Goal: Transaction & Acquisition: Register for event/course

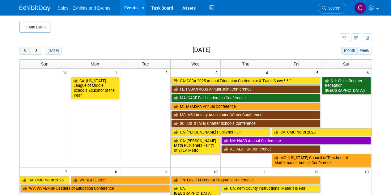
click at [28, 52] on button "prev" at bounding box center [24, 51] width 11 height 8
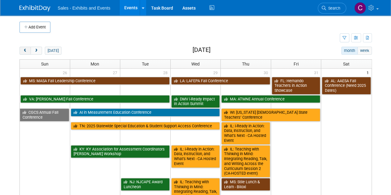
click at [28, 52] on button "prev" at bounding box center [24, 51] width 11 height 8
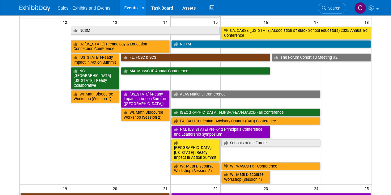
scroll to position [275, 0]
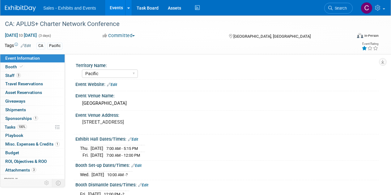
select select "Pacific"
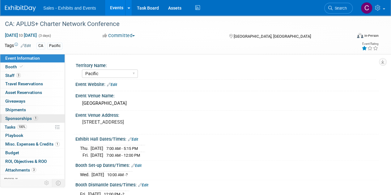
click at [6, 121] on link "1 Sponsorships 1" at bounding box center [32, 118] width 64 height 8
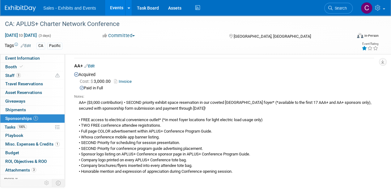
scroll to position [23, 0]
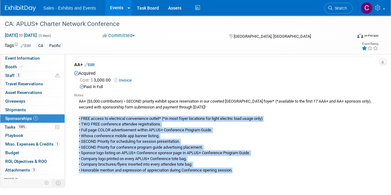
drag, startPoint x: 242, startPoint y: 170, endPoint x: 78, endPoint y: 118, distance: 172.4
click at [78, 118] on div "AA+ ($3,000 contribution) • SECOND priority exhibit space reservation in our co…" at bounding box center [224, 135] width 300 height 75
copy div "• FREE access to electrical convenience outlet* (*in most foyer locations for l…"
